Goal: Information Seeking & Learning: Learn about a topic

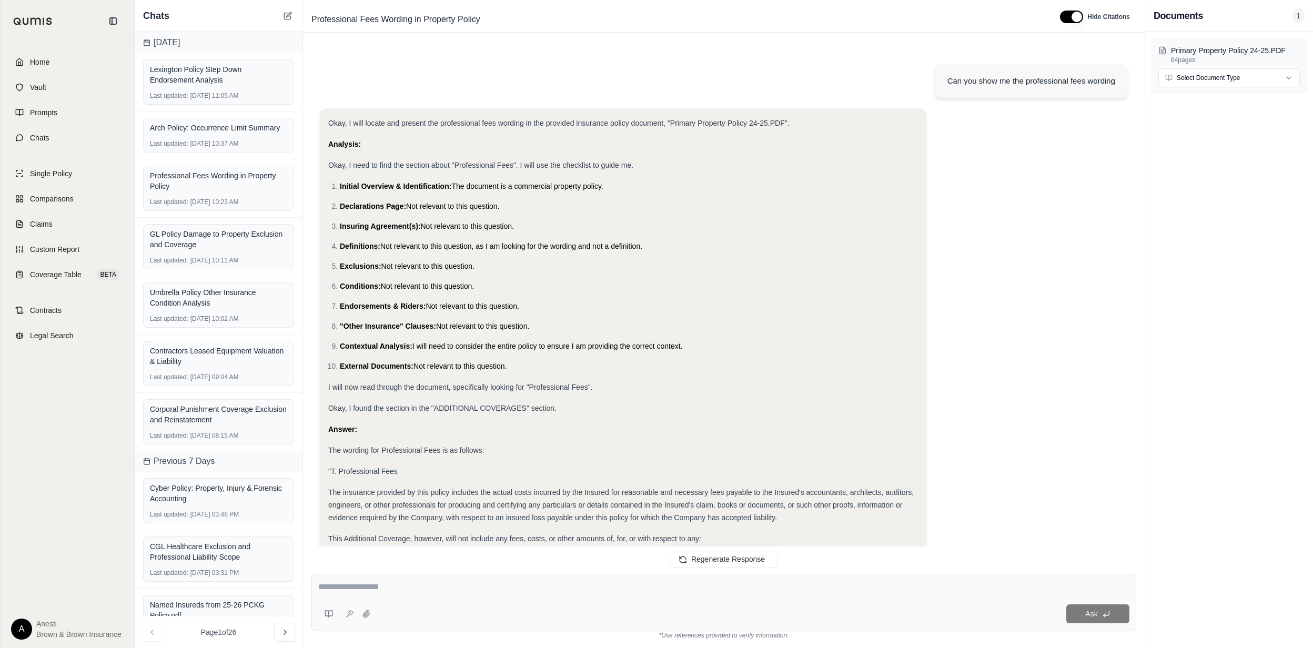
scroll to position [4569, 0]
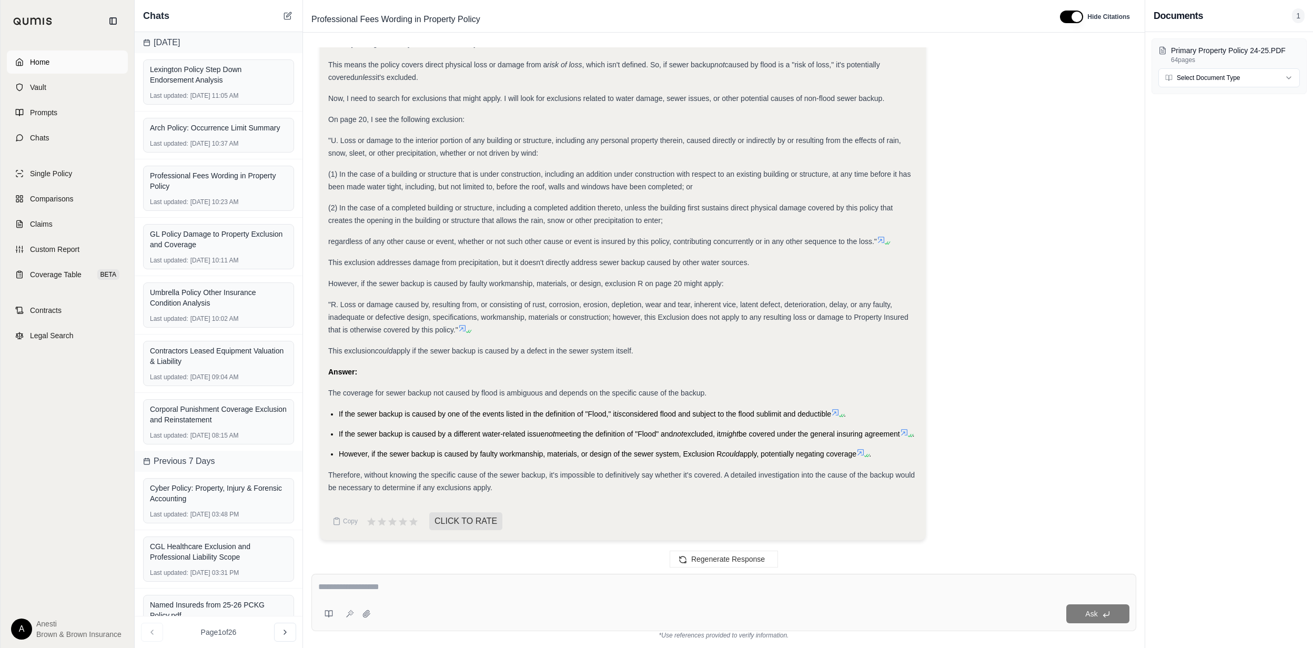
click at [88, 70] on link "Home" at bounding box center [67, 61] width 121 height 23
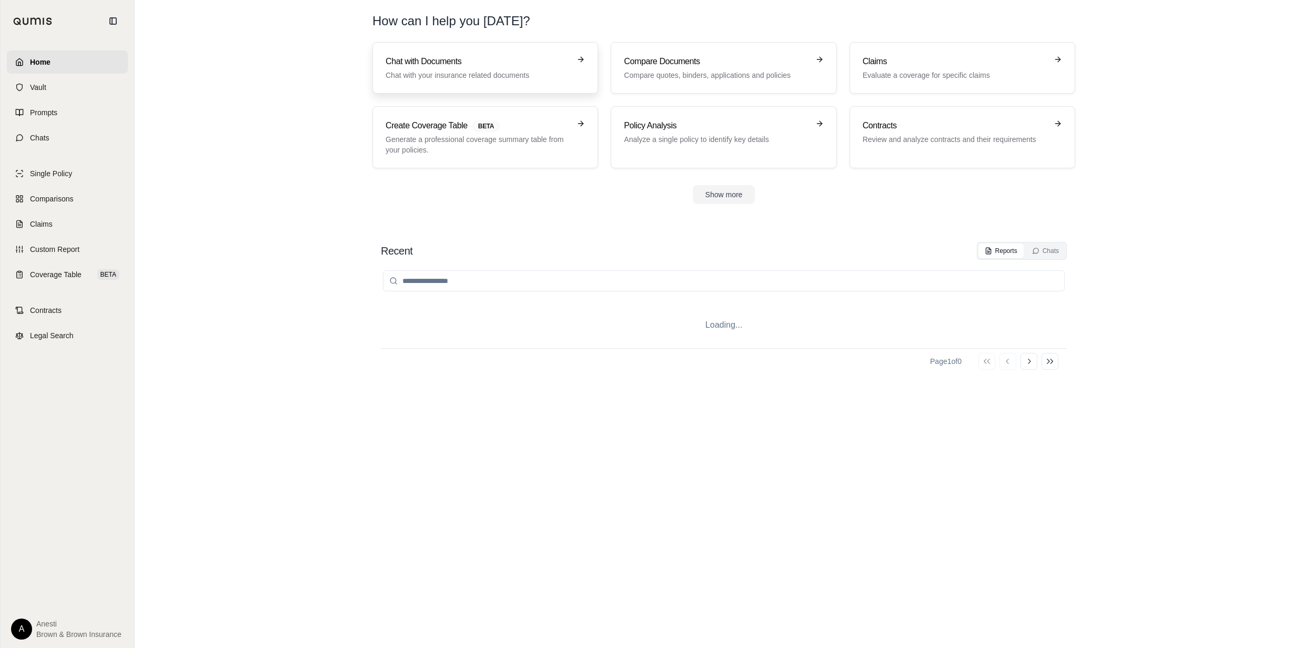
click at [434, 53] on link "Chat with Documents Chat with your insurance related documents" at bounding box center [485, 68] width 226 height 52
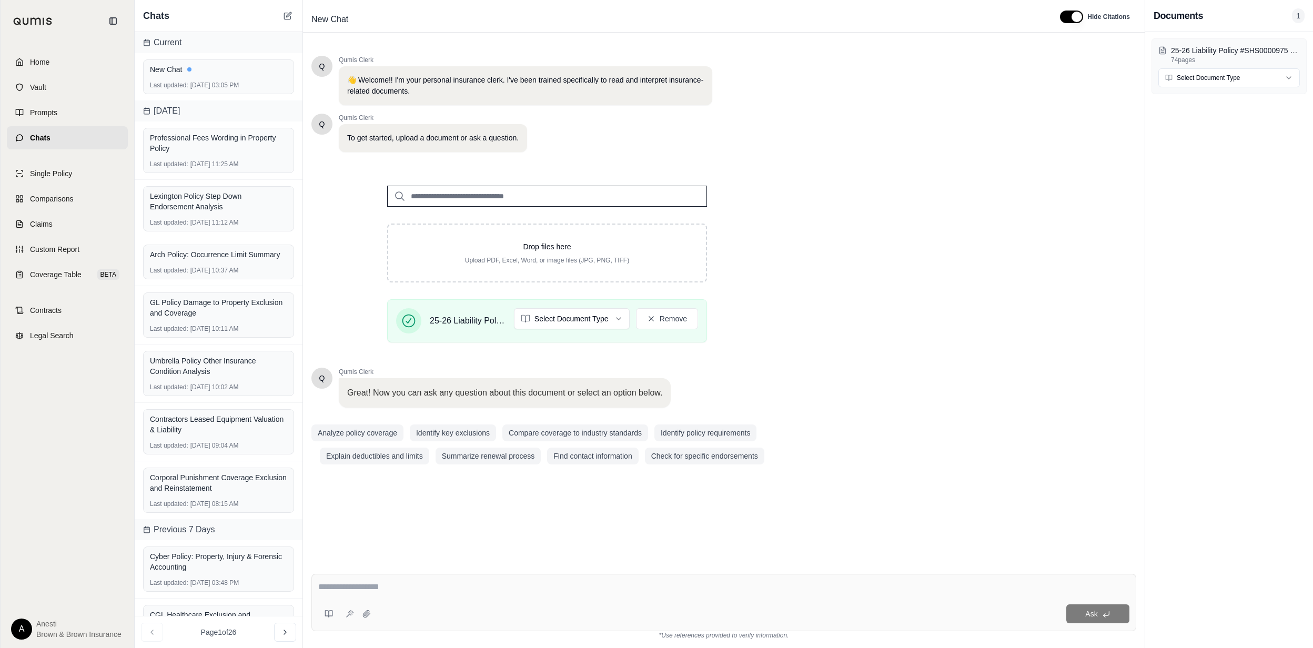
click at [472, 589] on textarea at bounding box center [723, 587] width 810 height 13
click at [397, 581] on textarea at bounding box center [723, 587] width 810 height 13
type textarea "**********"
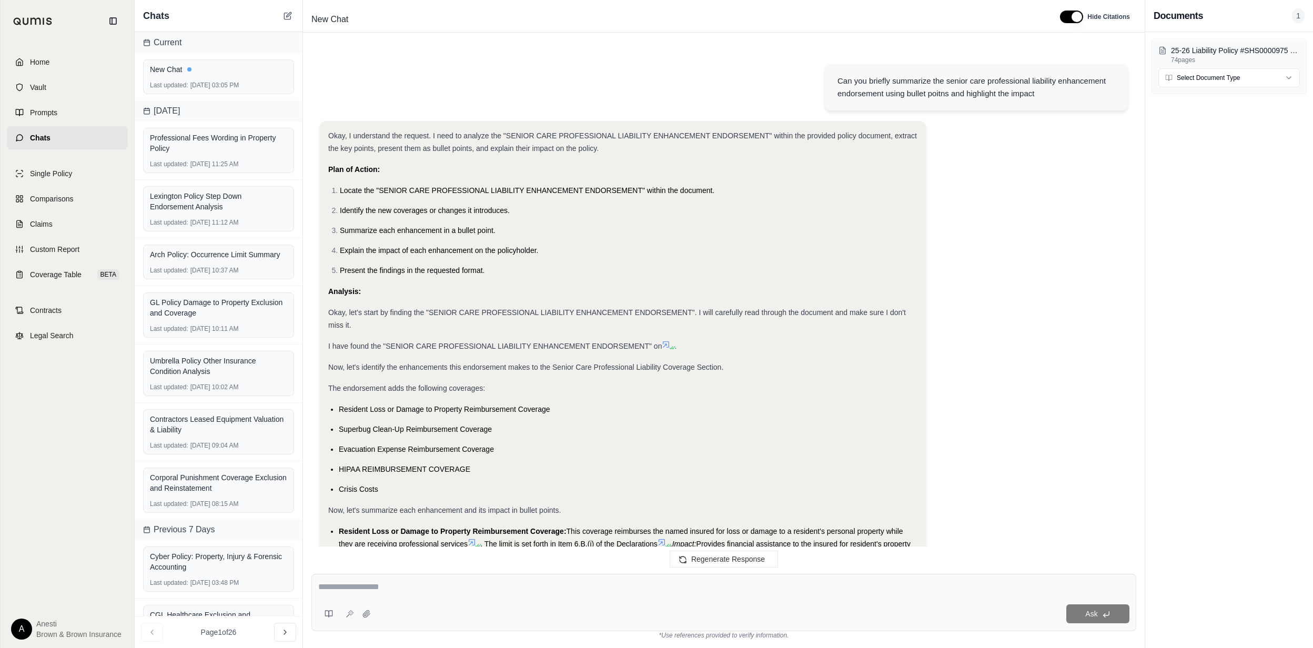
scroll to position [439, 0]
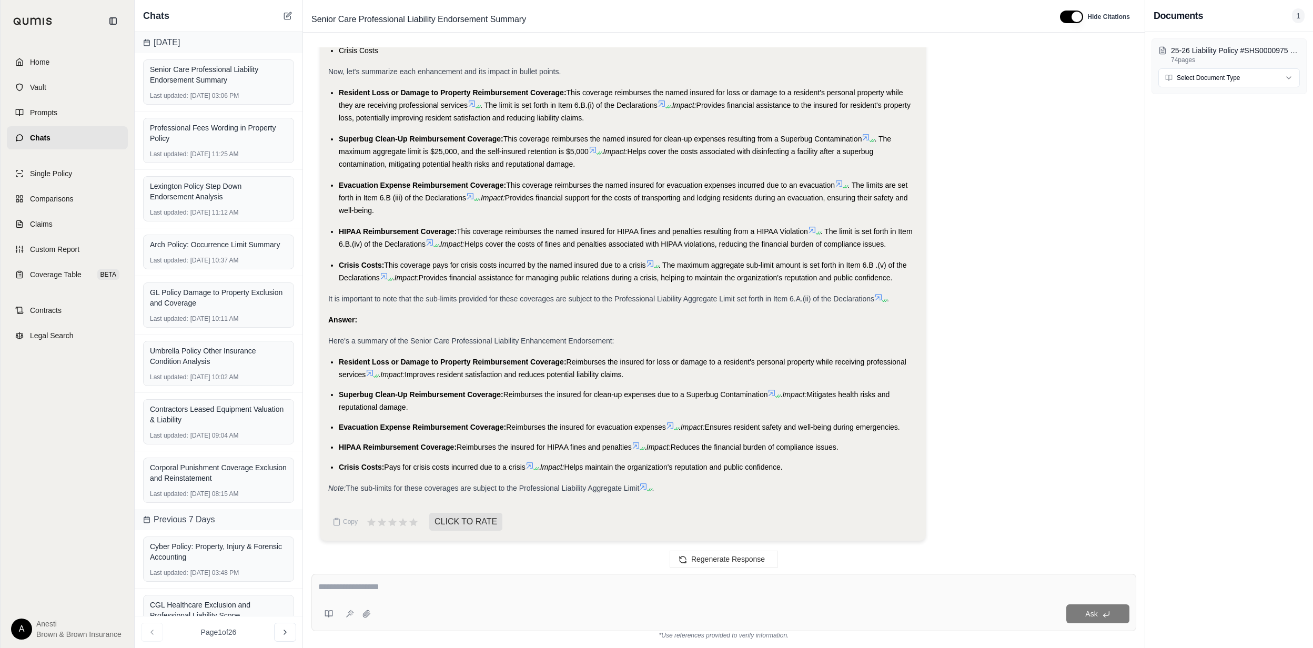
drag, startPoint x: 337, startPoint y: 361, endPoint x: 791, endPoint y: 465, distance: 465.7
click at [791, 465] on ul "Resident Loss or Damage to Property Reimbursement Coverage: Reimburses the insu…" at bounding box center [622, 414] width 589 height 118
copy ul "Resident Loss or Damage to Property Reimbursement Coverage: Reimburses the insu…"
click at [651, 590] on textarea at bounding box center [723, 587] width 811 height 13
type textarea "**********"
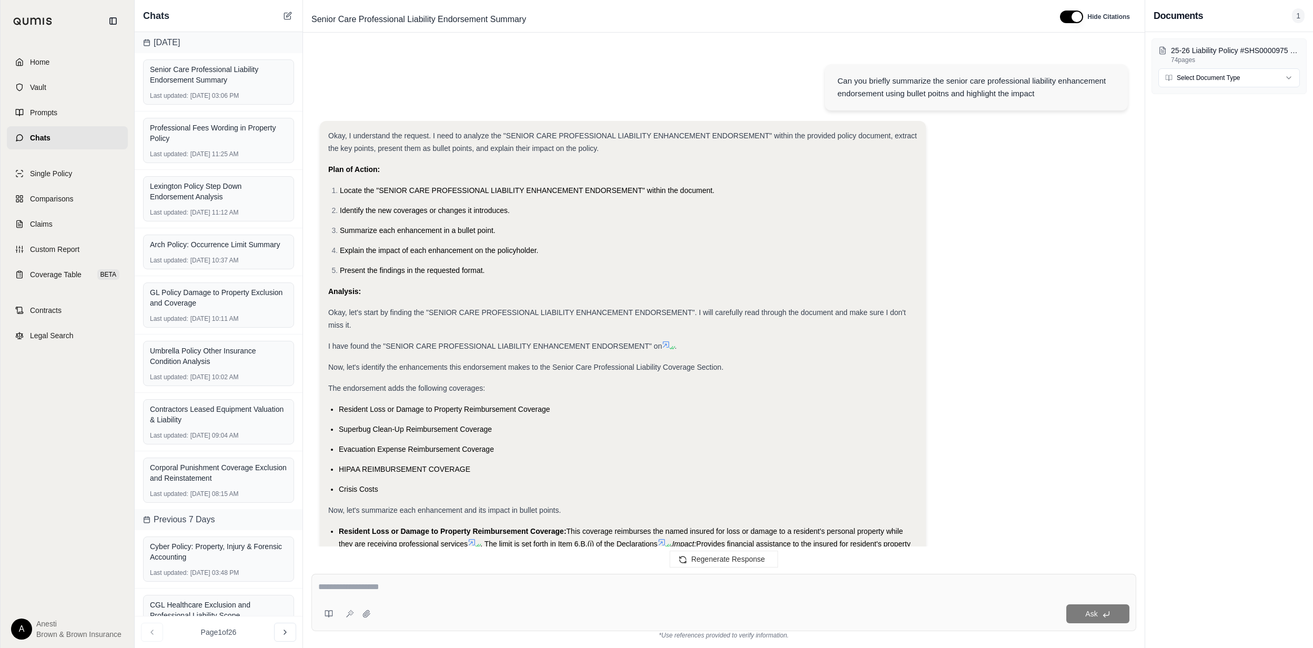
scroll to position [1324, 0]
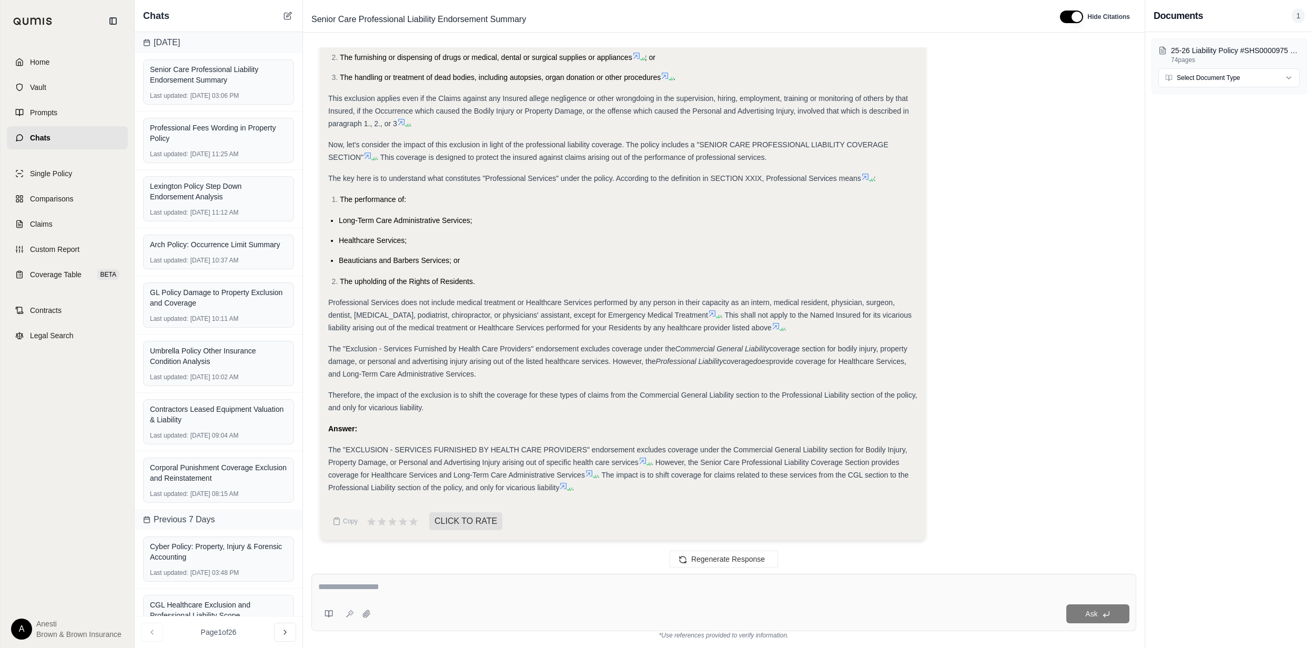
click at [409, 585] on textarea at bounding box center [723, 587] width 811 height 13
type textarea "*"
click at [461, 581] on textarea "*" at bounding box center [723, 587] width 810 height 13
type textarea "**********"
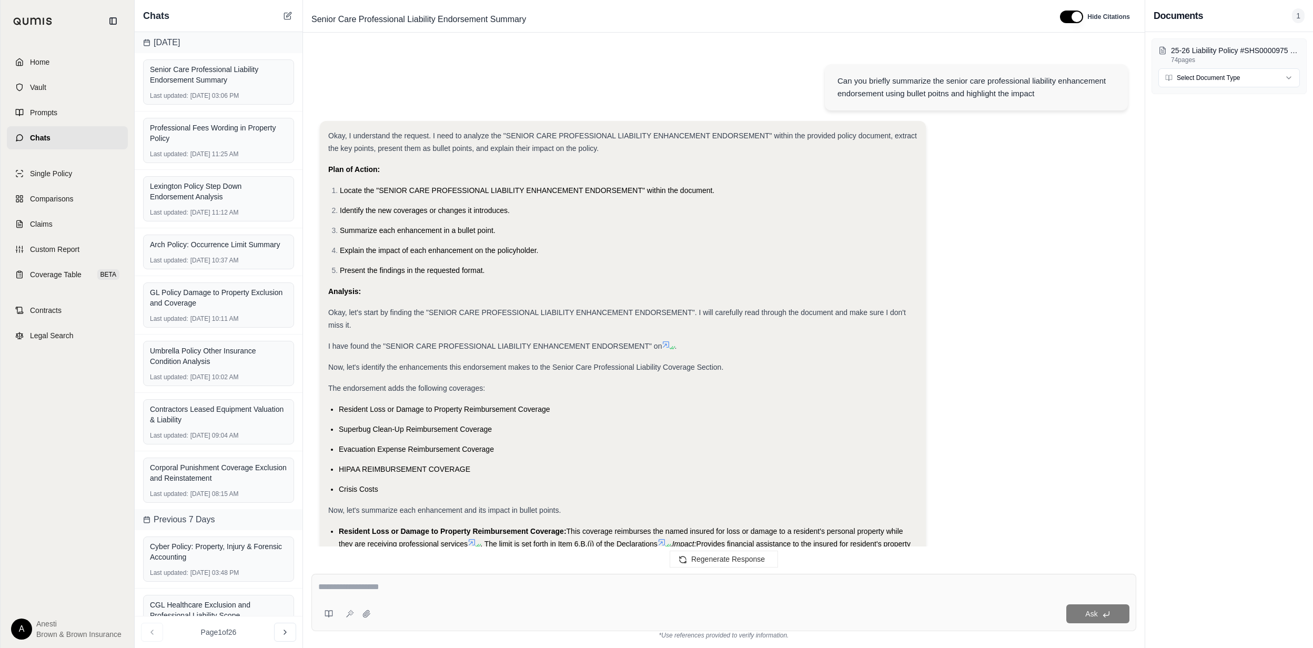
scroll to position [2157, 0]
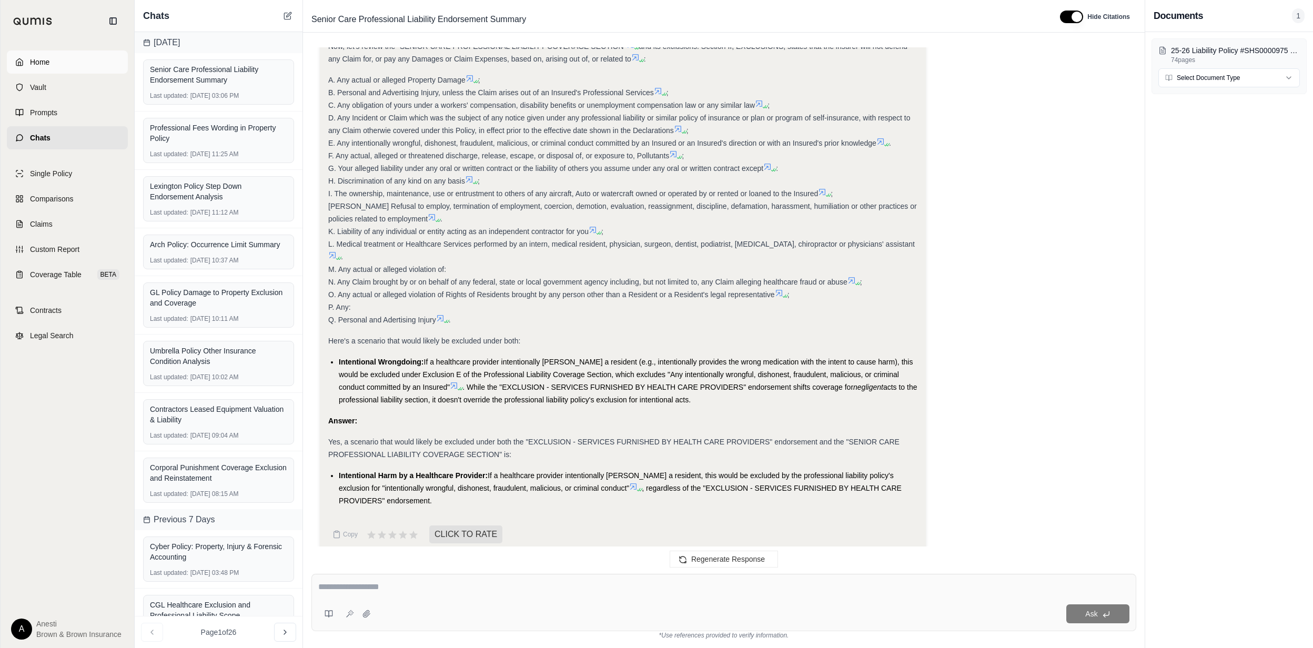
click at [101, 54] on link "Home" at bounding box center [67, 61] width 121 height 23
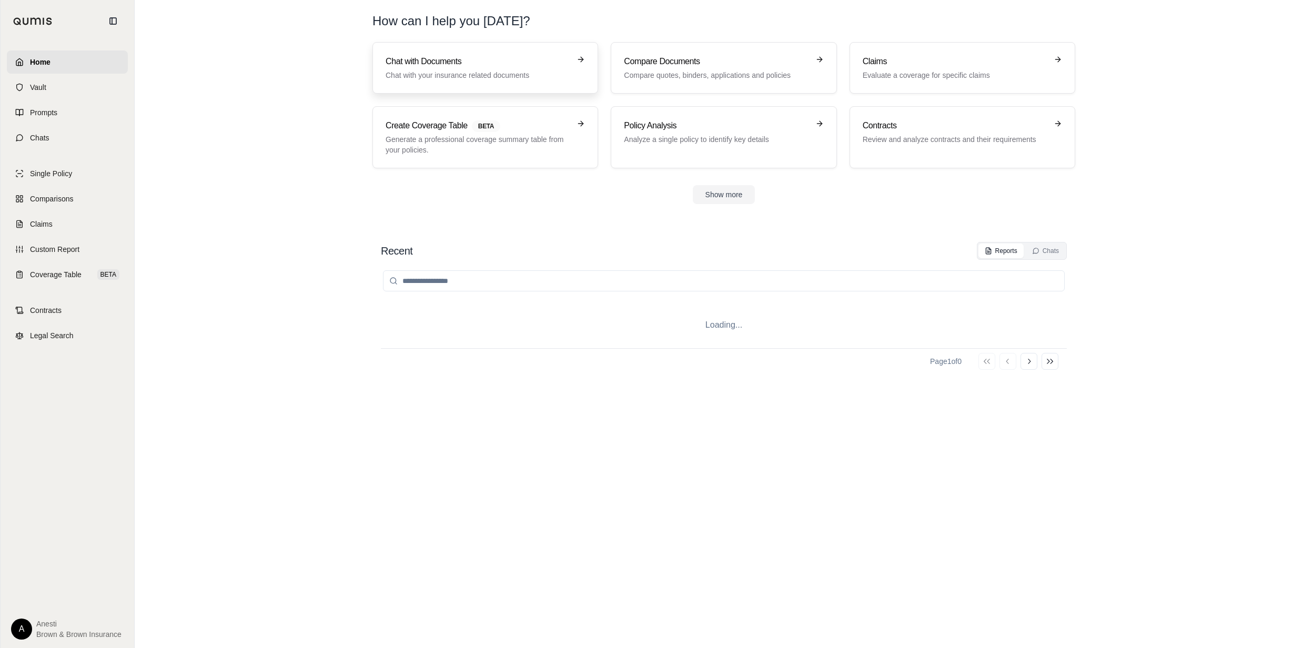
click at [463, 70] on p "Chat with your insurance related documents" at bounding box center [477, 75] width 185 height 11
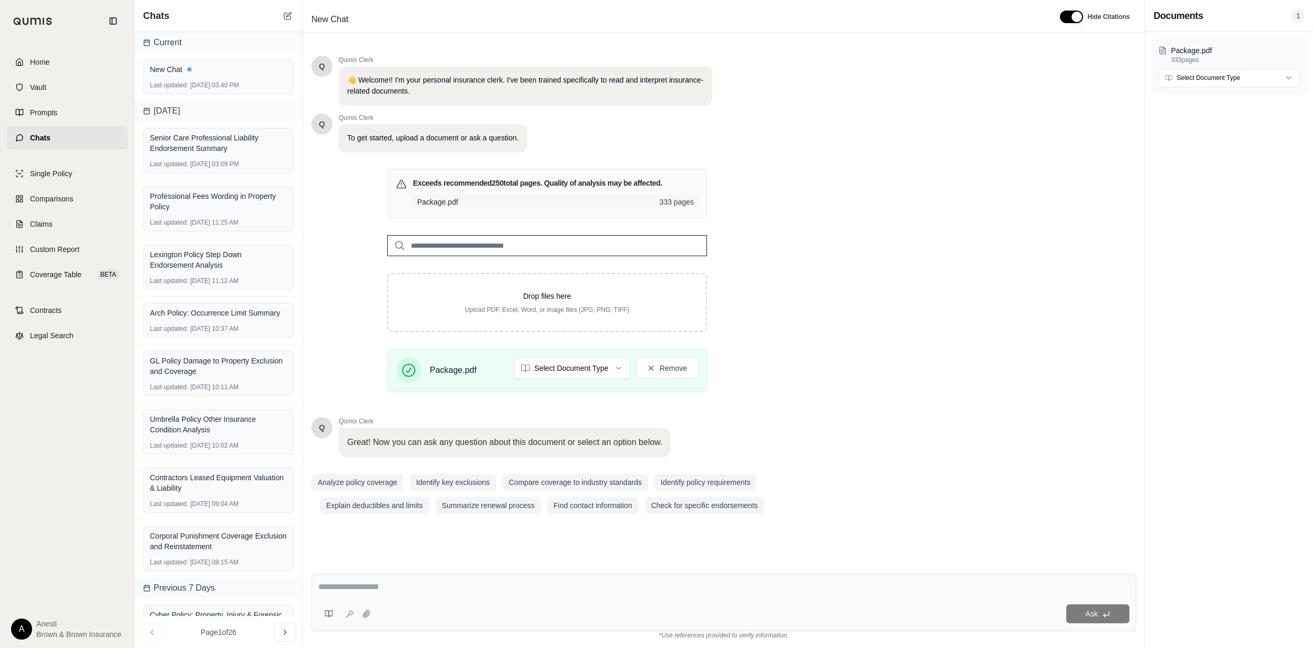
click at [392, 581] on textarea at bounding box center [723, 587] width 811 height 13
type textarea "*"
type textarea "**********"
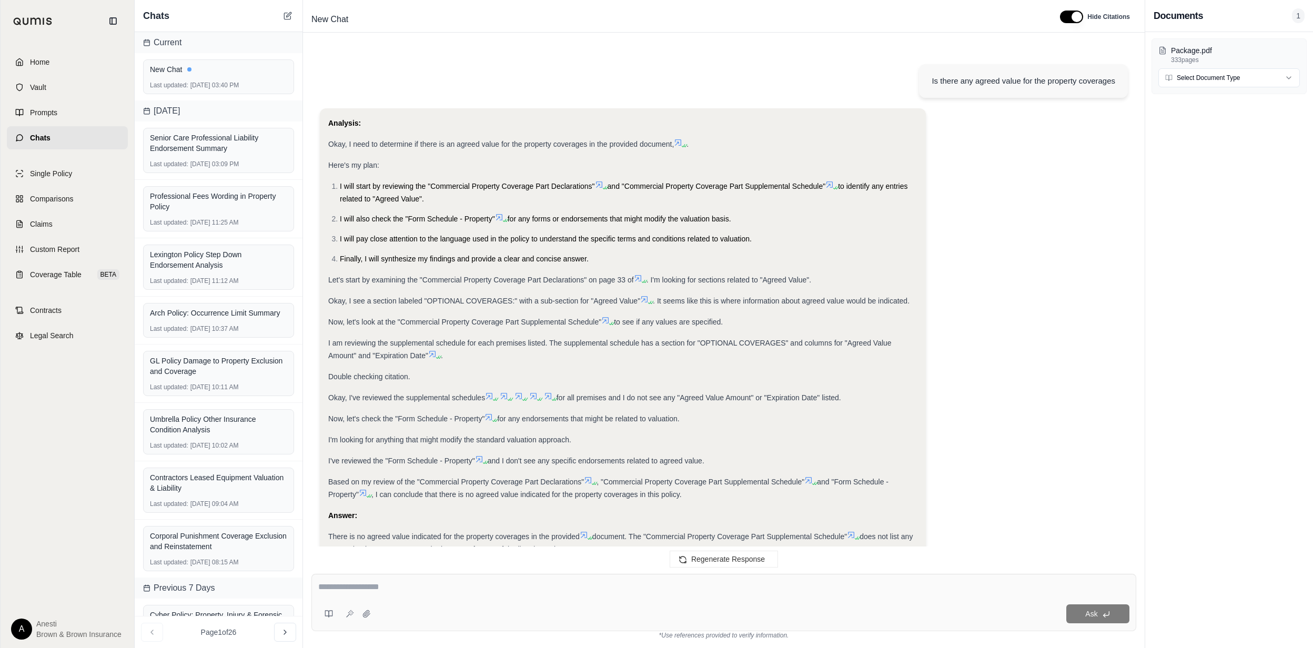
scroll to position [62, 0]
